Goal: Navigation & Orientation: Find specific page/section

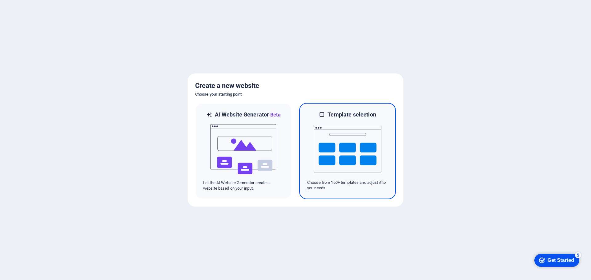
click at [343, 144] on img at bounding box center [348, 150] width 68 height 62
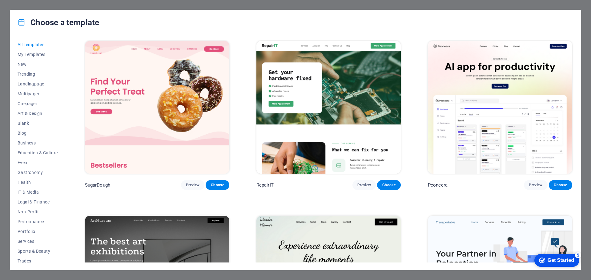
drag, startPoint x: 247, startPoint y: 180, endPoint x: 240, endPoint y: 5, distance: 175.0
click at [30, 142] on span "Business" at bounding box center [38, 143] width 40 height 5
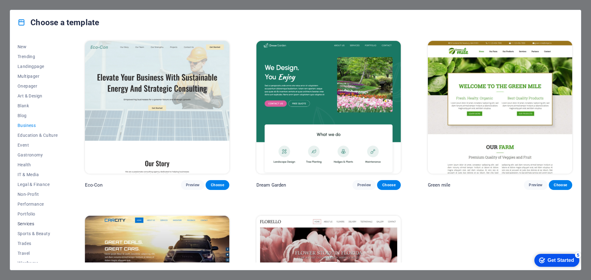
scroll to position [23, 0]
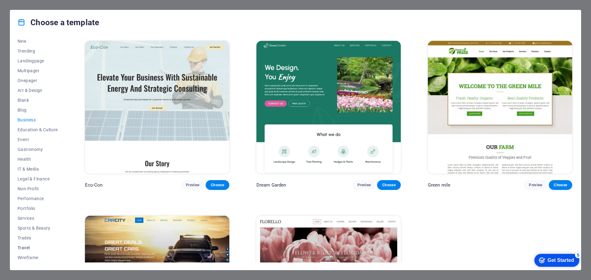
click at [28, 245] on button "Travel" at bounding box center [38, 248] width 40 height 10
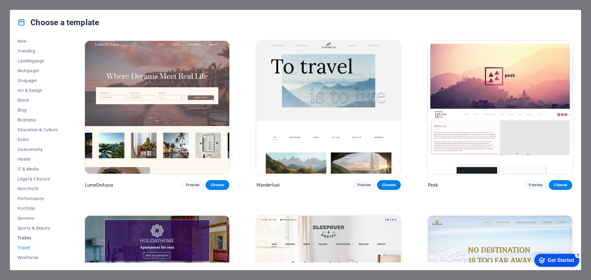
click at [26, 238] on span "Trades" at bounding box center [38, 238] width 40 height 5
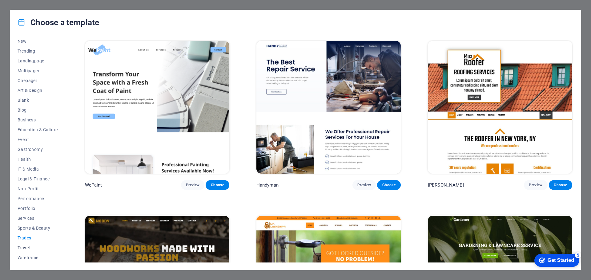
click at [24, 244] on button "Travel" at bounding box center [38, 248] width 40 height 10
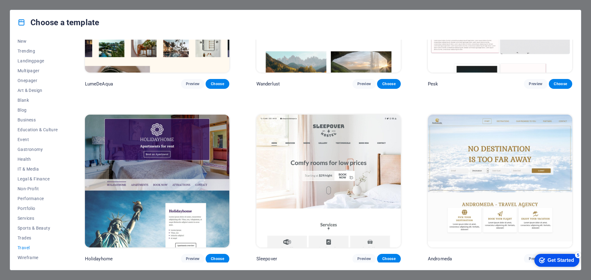
scroll to position [29, 0]
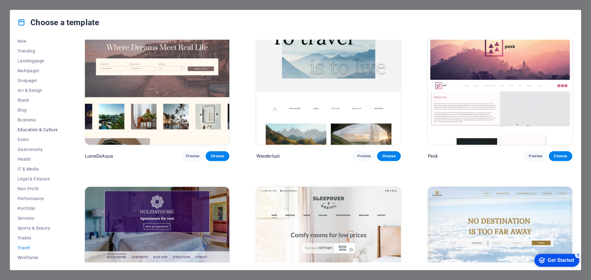
click at [30, 127] on button "Education & Culture" at bounding box center [38, 130] width 40 height 10
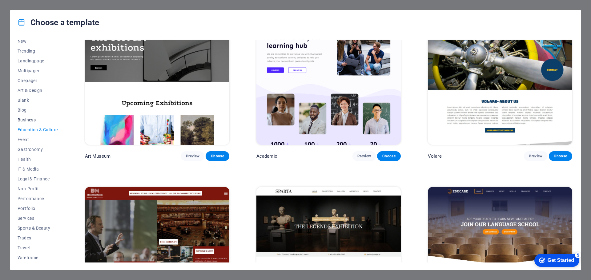
scroll to position [0, 0]
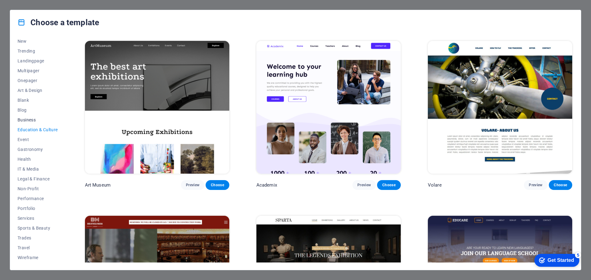
click at [28, 115] on button "Business" at bounding box center [38, 120] width 40 height 10
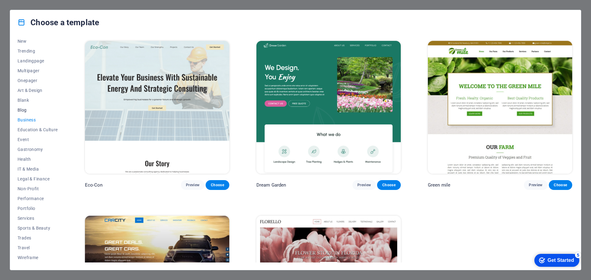
click at [22, 109] on span "Blog" at bounding box center [38, 110] width 40 height 5
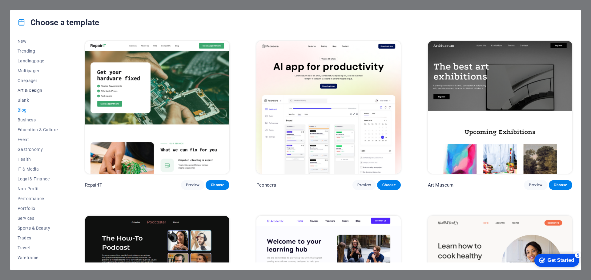
click at [26, 91] on span "Art & Design" at bounding box center [38, 90] width 40 height 5
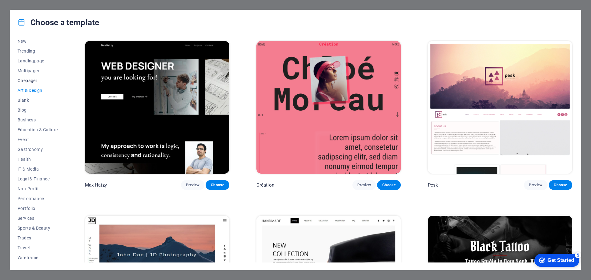
click at [30, 82] on span "Onepager" at bounding box center [38, 80] width 40 height 5
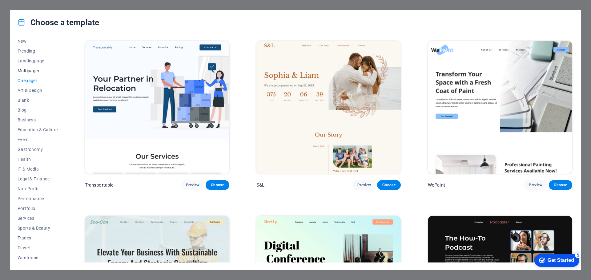
click at [33, 73] on span "Multipager" at bounding box center [38, 70] width 40 height 5
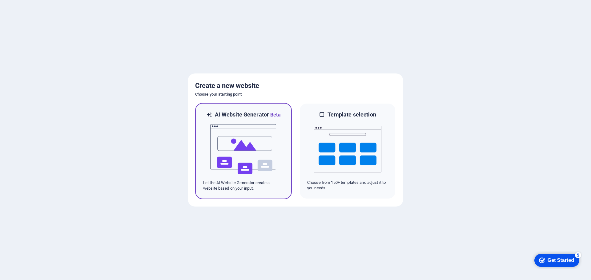
click at [248, 146] on img at bounding box center [244, 150] width 68 height 62
